Goal: Information Seeking & Learning: Learn about a topic

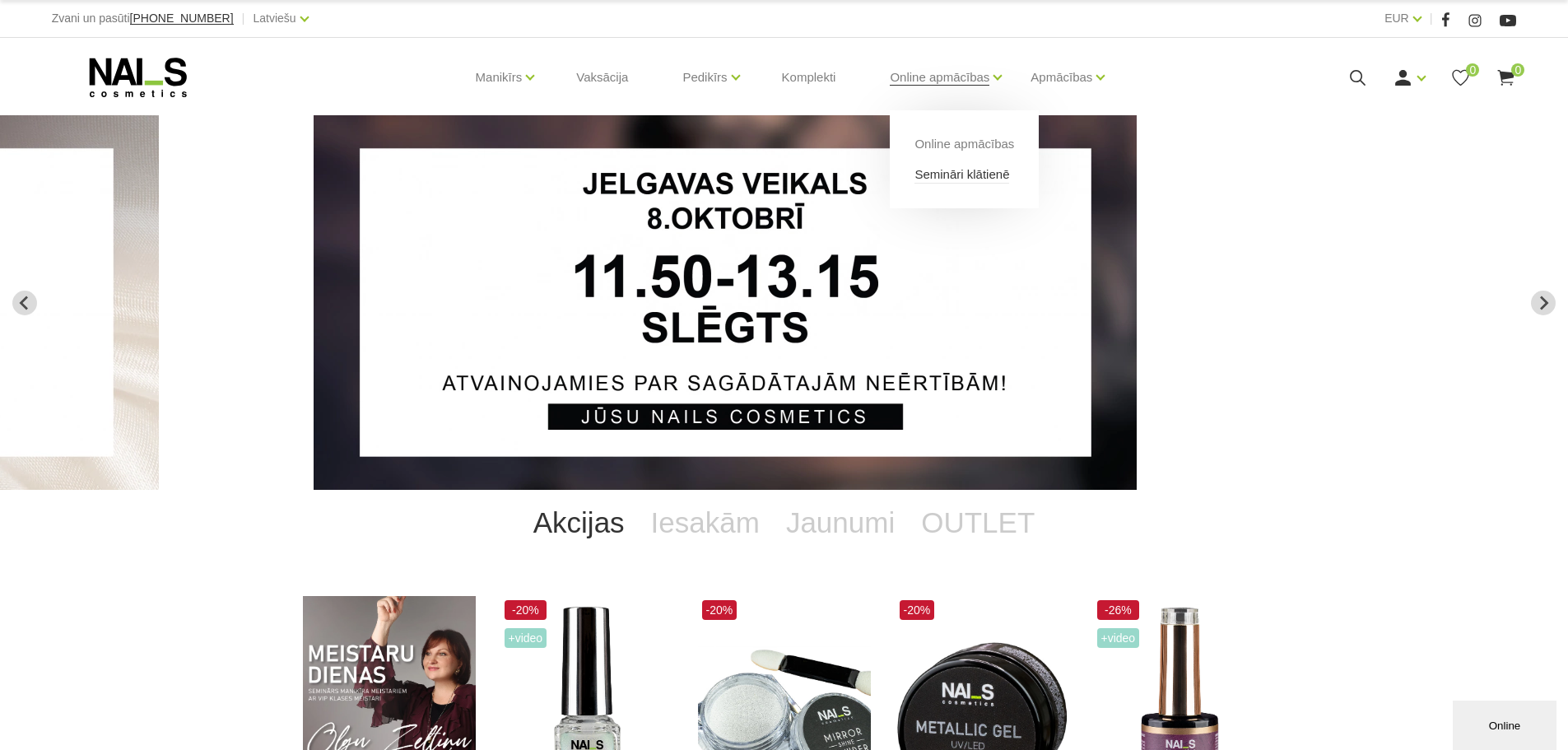
click at [953, 176] on link "Semināri klātienē" at bounding box center [962, 174] width 95 height 18
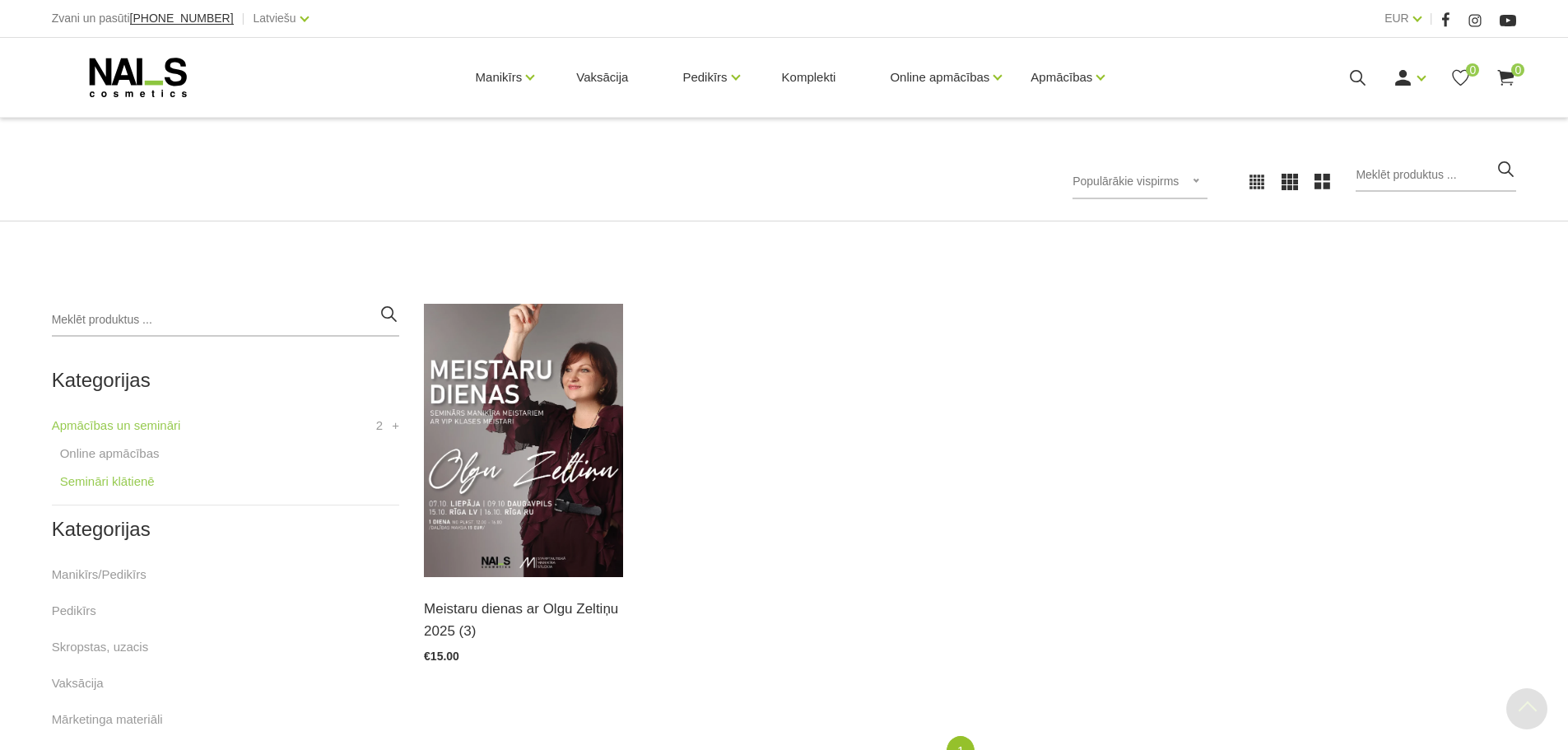
scroll to position [165, 0]
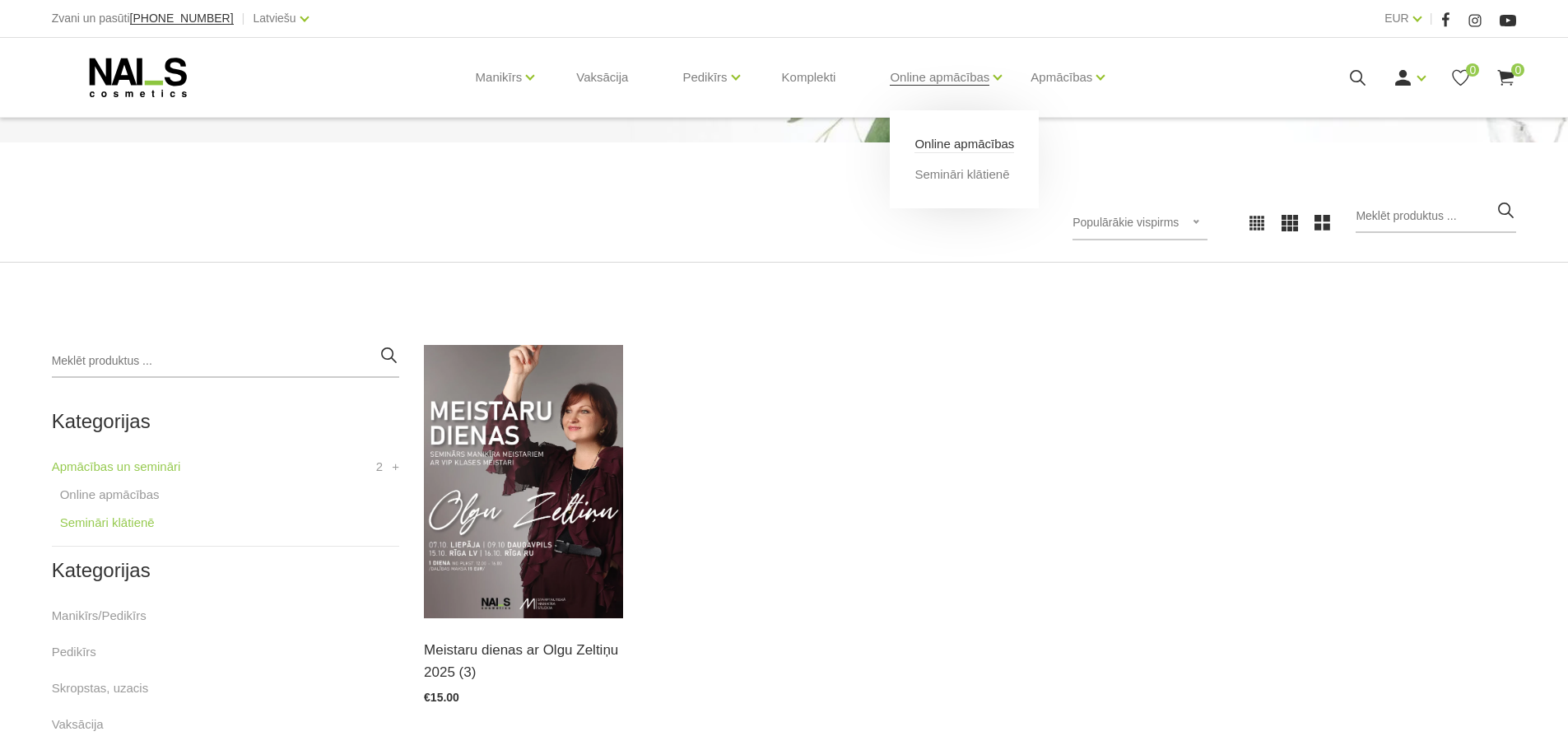
click at [962, 139] on link "Online apmācības" at bounding box center [964, 144] width 100 height 18
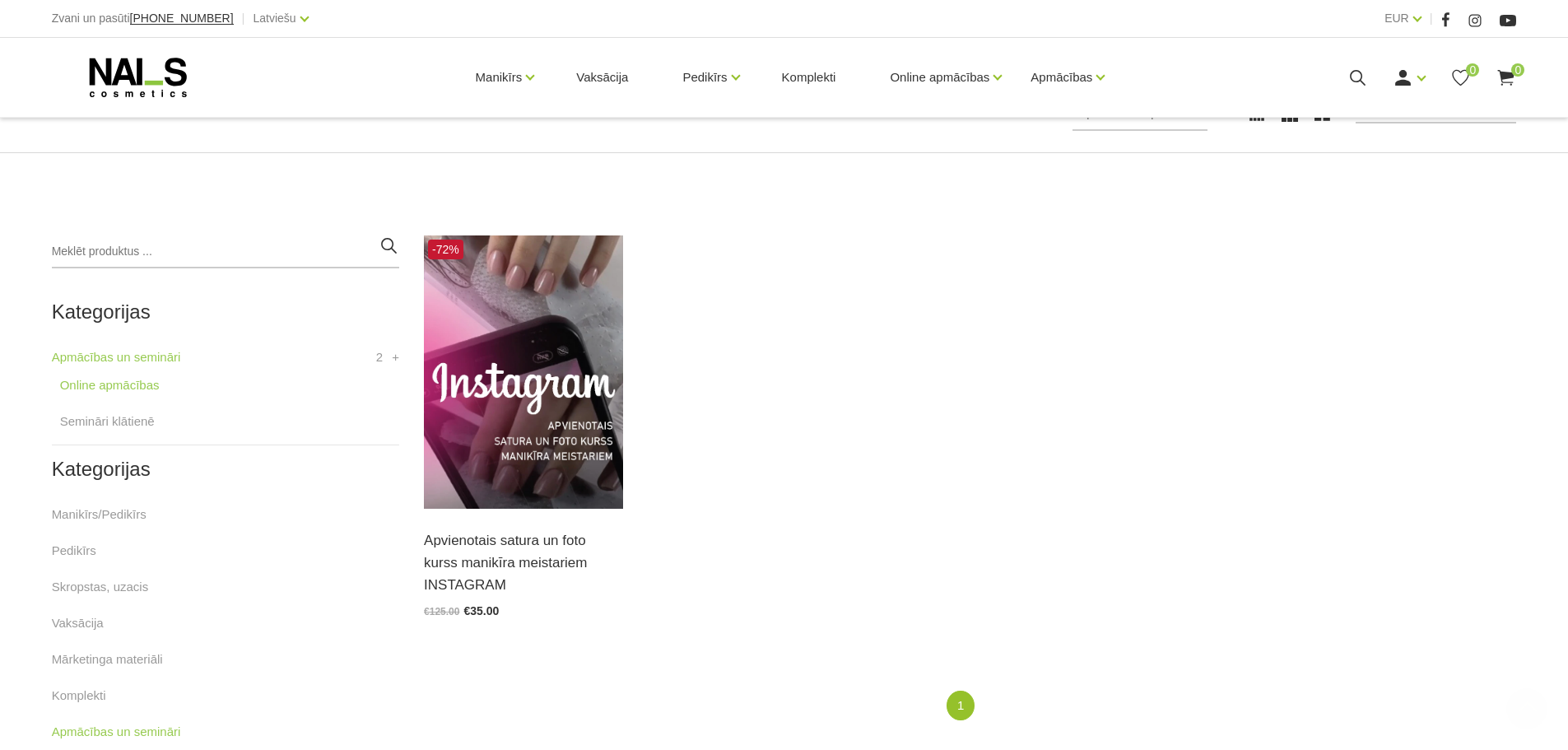
scroll to position [329, 0]
